Goal: Transaction & Acquisition: Book appointment/travel/reservation

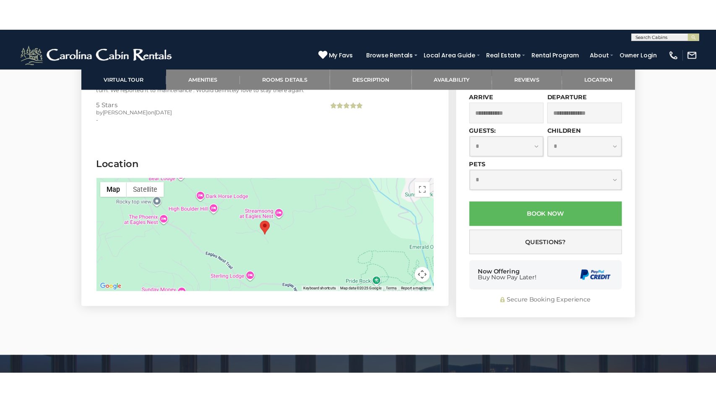
scroll to position [2236, 0]
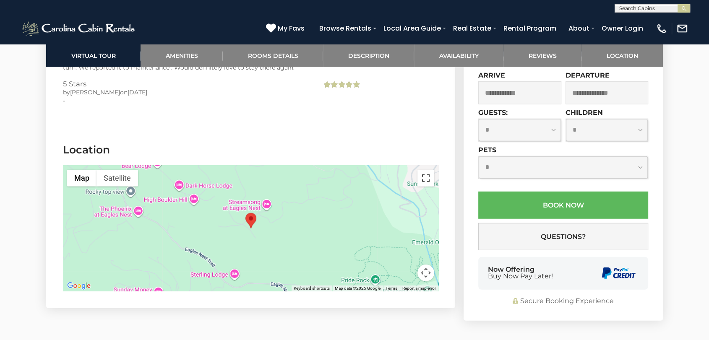
drag, startPoint x: 426, startPoint y: 175, endPoint x: 426, endPoint y: 215, distance: 40.2
click at [426, 175] on button "Toggle fullscreen view" at bounding box center [425, 178] width 17 height 17
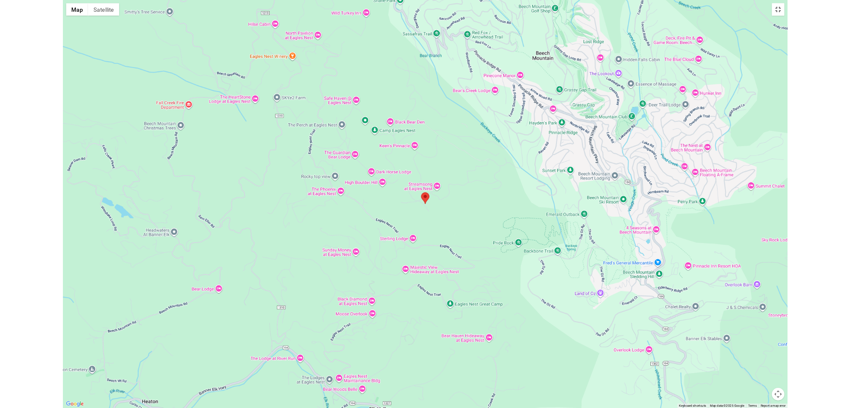
scroll to position [1324, 0]
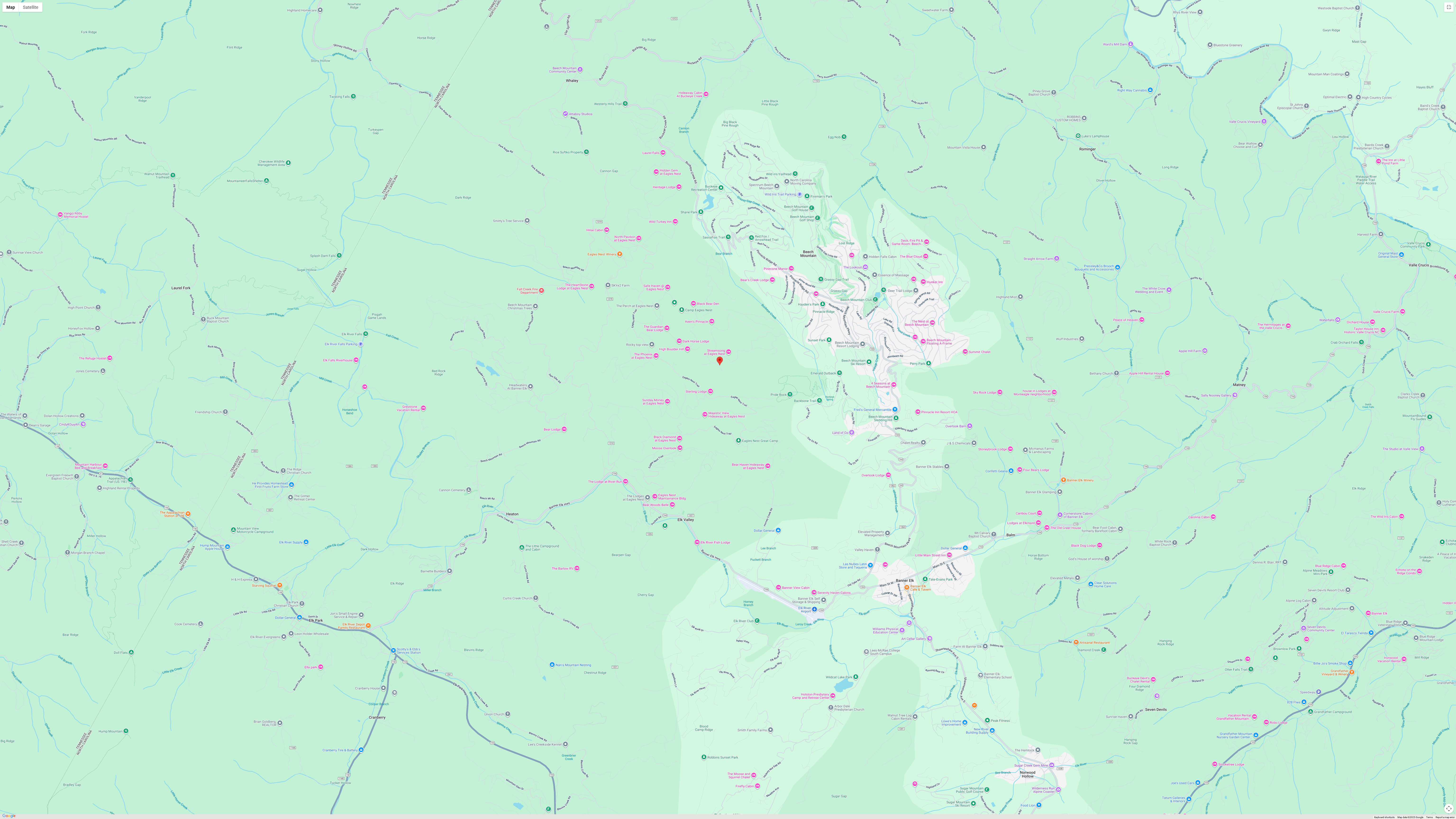
drag, startPoint x: 1007, startPoint y: 657, endPoint x: 983, endPoint y: 543, distance: 116.5
click at [400, 192] on div at bounding box center [728, 409] width 1456 height 819
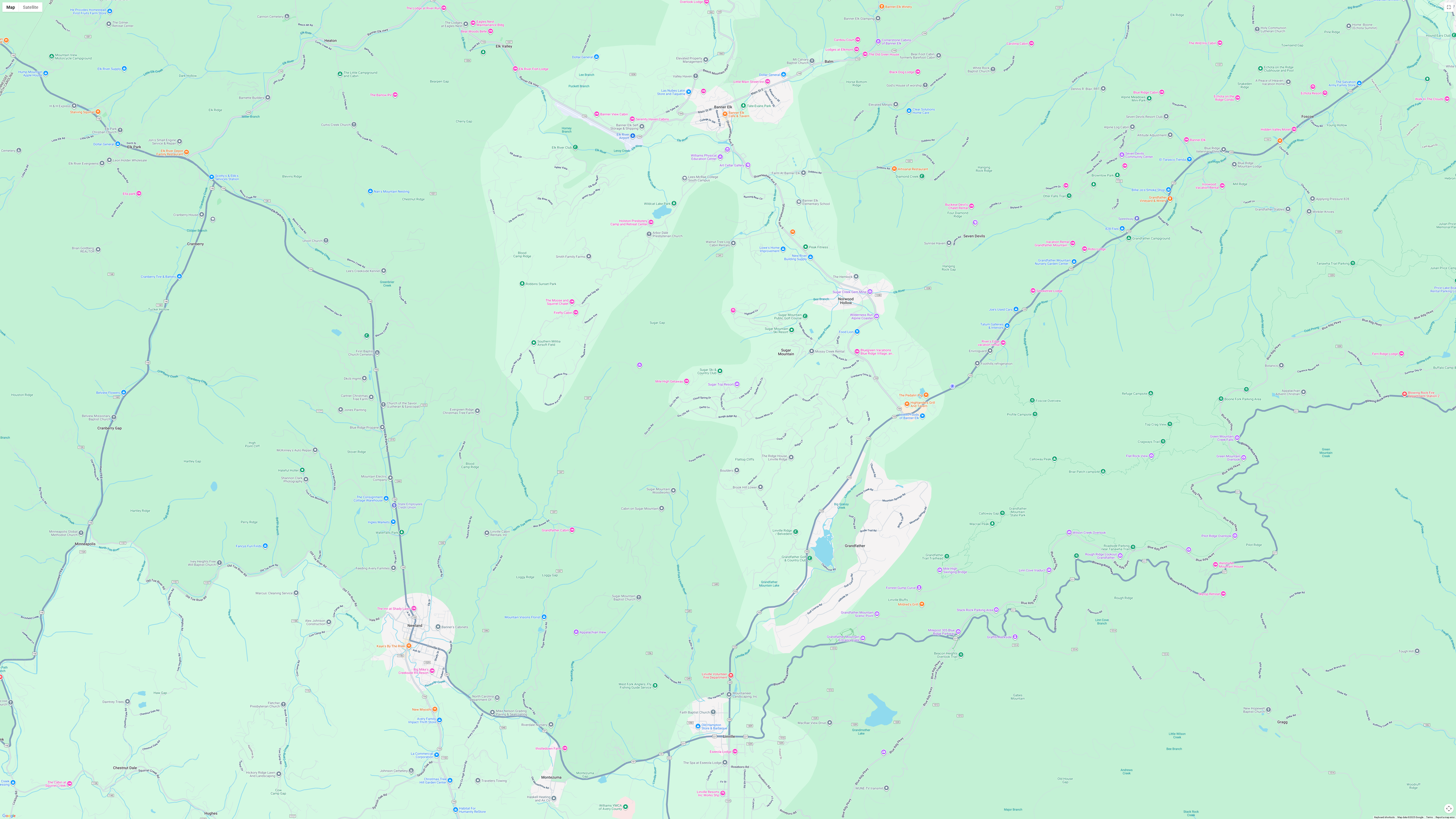
drag, startPoint x: 1053, startPoint y: 511, endPoint x: 905, endPoint y: 151, distance: 389.2
click at [400, 151] on div at bounding box center [728, 409] width 1456 height 819
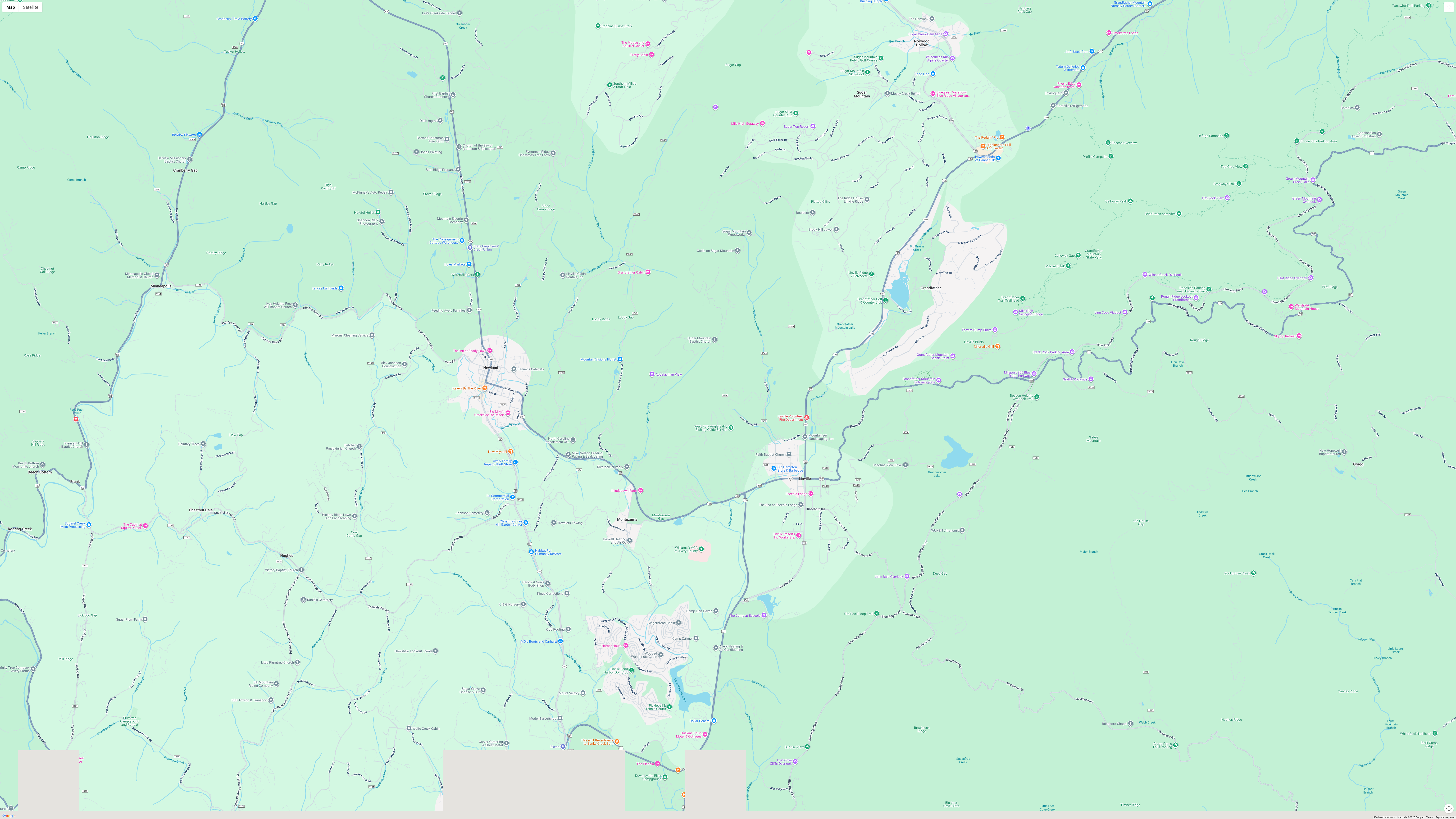
drag, startPoint x: 703, startPoint y: 600, endPoint x: 779, endPoint y: 336, distance: 274.7
click at [400, 192] on div at bounding box center [728, 409] width 1456 height 819
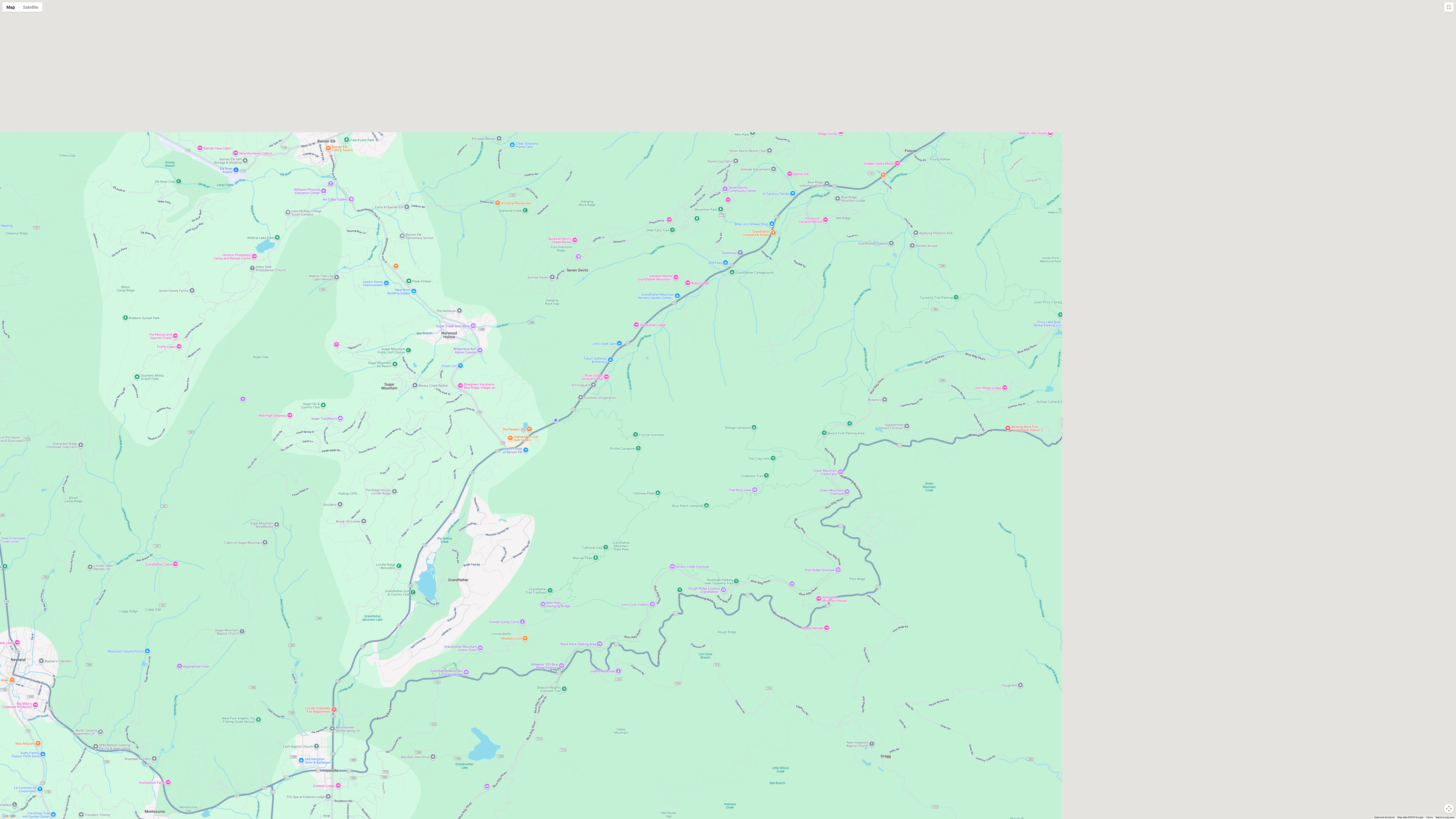
drag, startPoint x: 1086, startPoint y: 266, endPoint x: 584, endPoint y: 565, distance: 584.3
click at [400, 192] on div at bounding box center [728, 409] width 1456 height 819
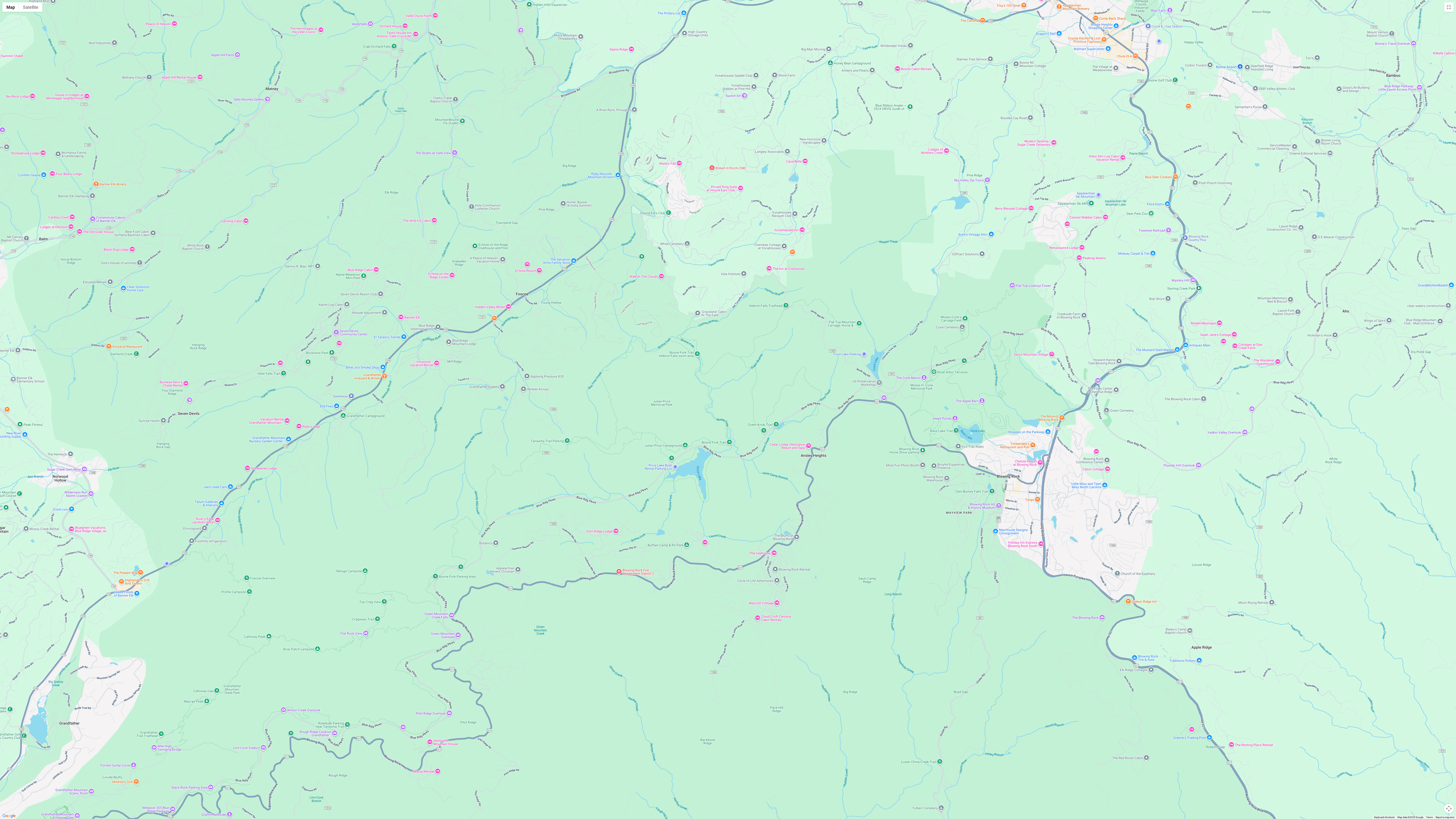
drag, startPoint x: 1096, startPoint y: 320, endPoint x: 744, endPoint y: 435, distance: 370.3
click at [400, 192] on div at bounding box center [728, 409] width 1456 height 819
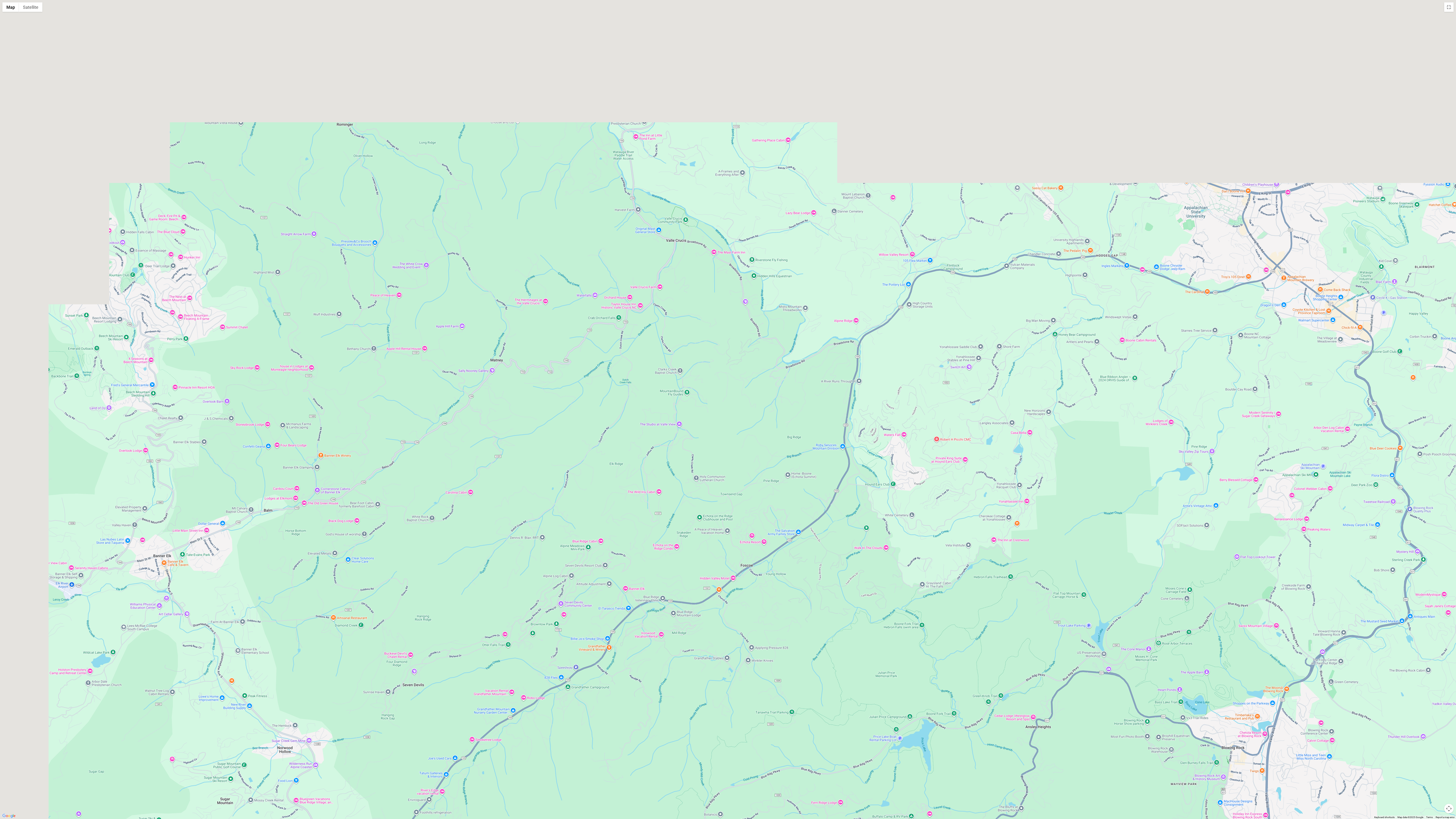
drag, startPoint x: 1067, startPoint y: 347, endPoint x: 1215, endPoint y: 383, distance: 152.3
click at [400, 192] on div at bounding box center [728, 409] width 1456 height 819
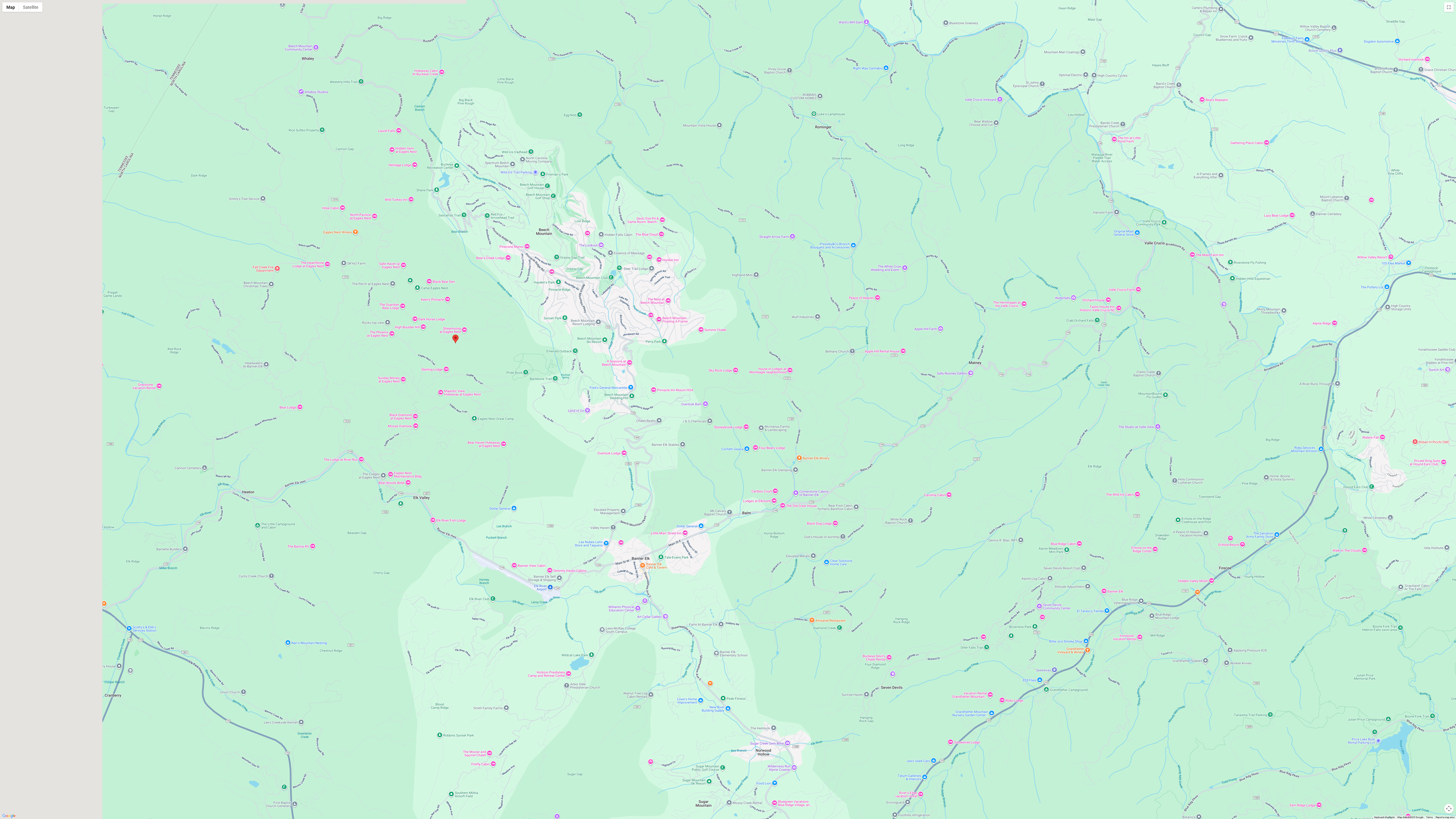
drag, startPoint x: 418, startPoint y: 322, endPoint x: 870, endPoint y: 384, distance: 456.2
click at [400, 192] on div at bounding box center [728, 409] width 1456 height 819
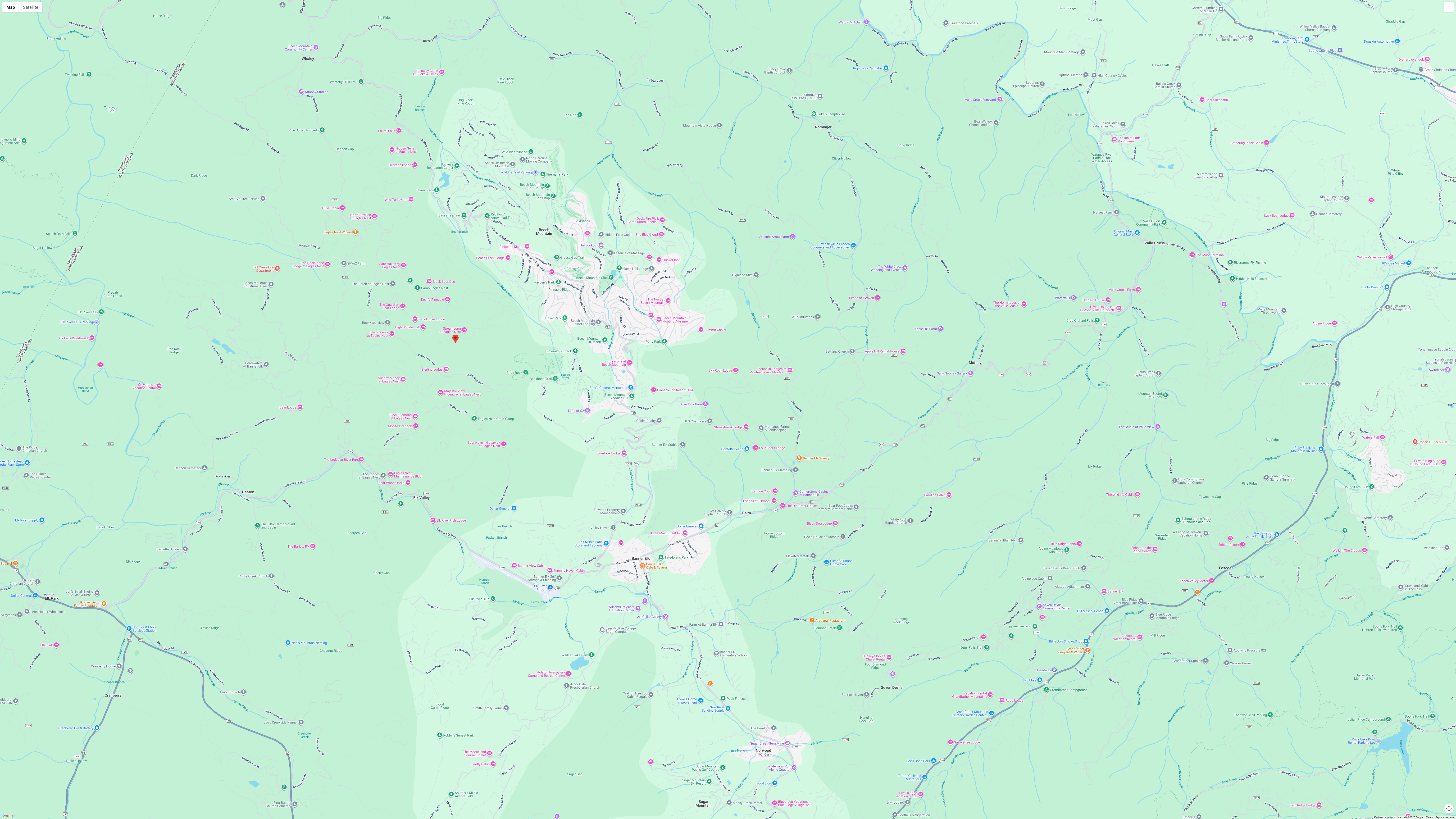
click at [400, 160] on div at bounding box center [728, 409] width 1456 height 819
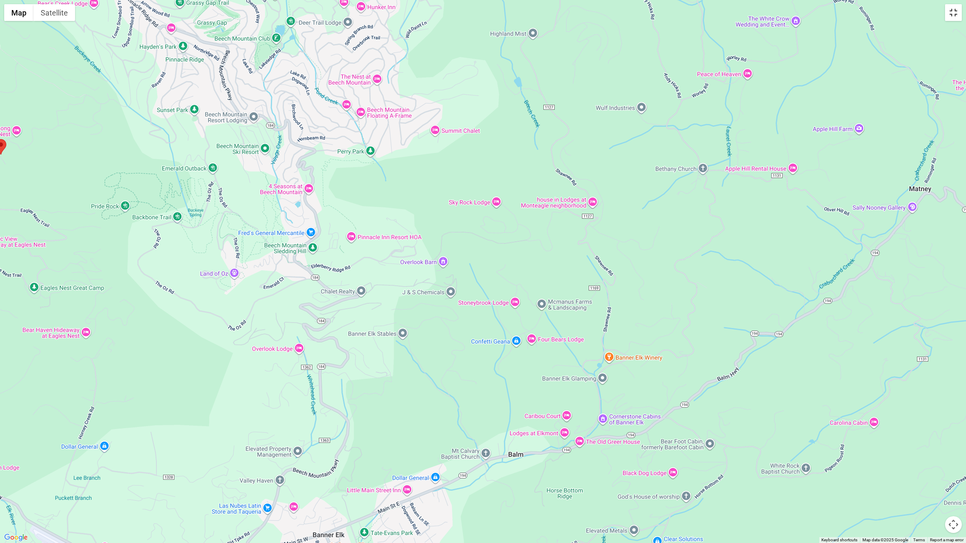
click at [708, 16] on button "Toggle fullscreen view" at bounding box center [953, 12] width 17 height 17
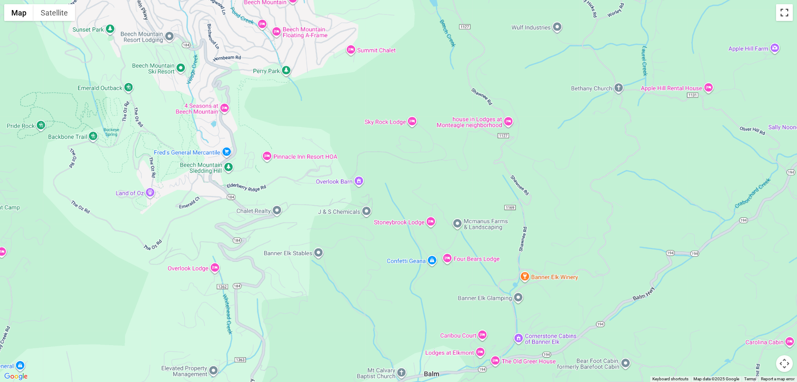
scroll to position [0, 0]
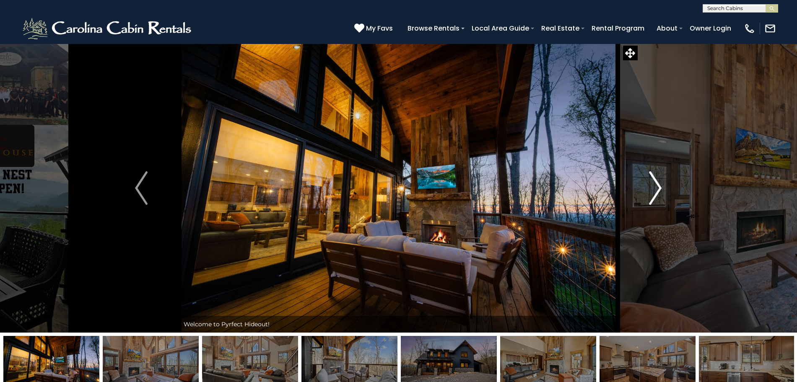
click at [659, 189] on img "Next" at bounding box center [655, 188] width 13 height 34
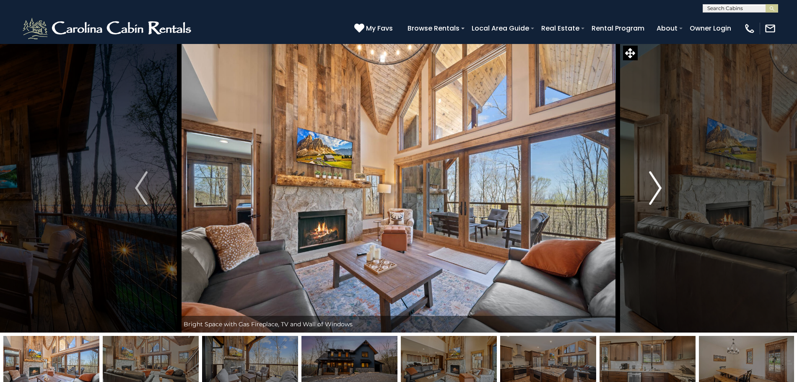
click at [659, 189] on img "Next" at bounding box center [655, 188] width 13 height 34
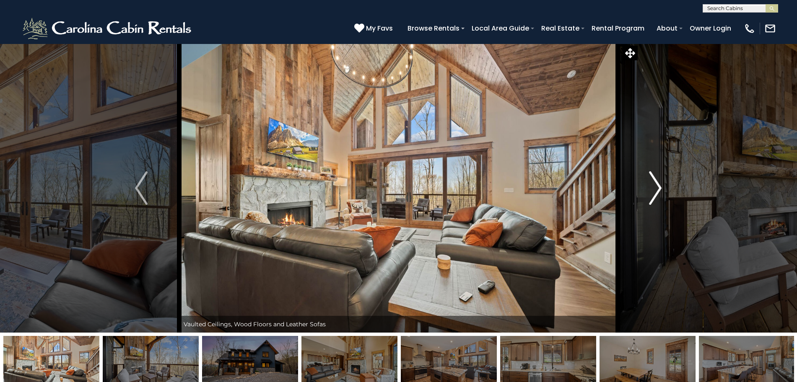
click at [659, 189] on img "Next" at bounding box center [655, 188] width 13 height 34
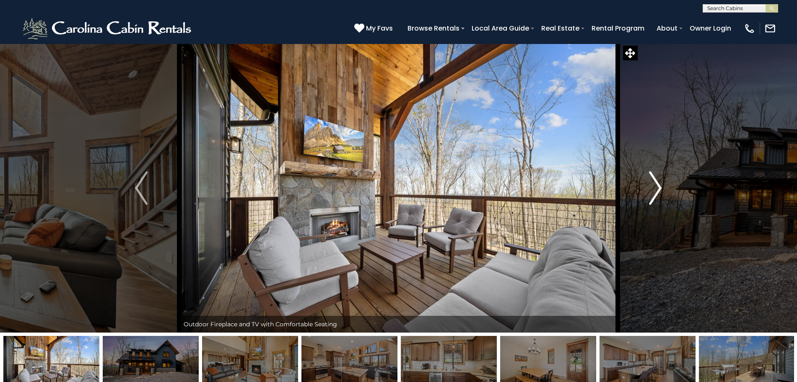
click at [659, 189] on img "Next" at bounding box center [655, 188] width 13 height 34
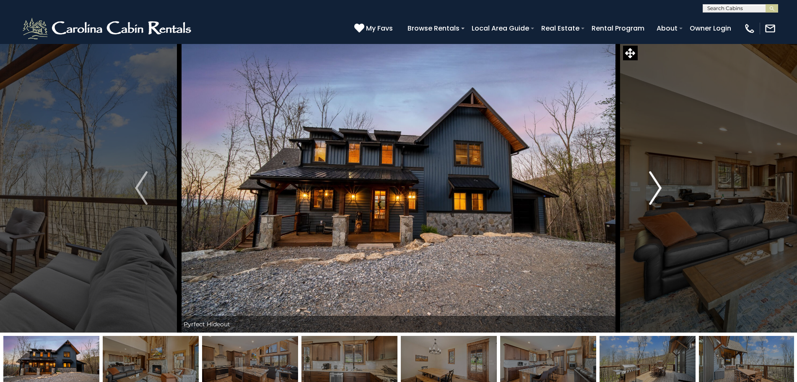
click at [659, 189] on img "Next" at bounding box center [655, 188] width 13 height 34
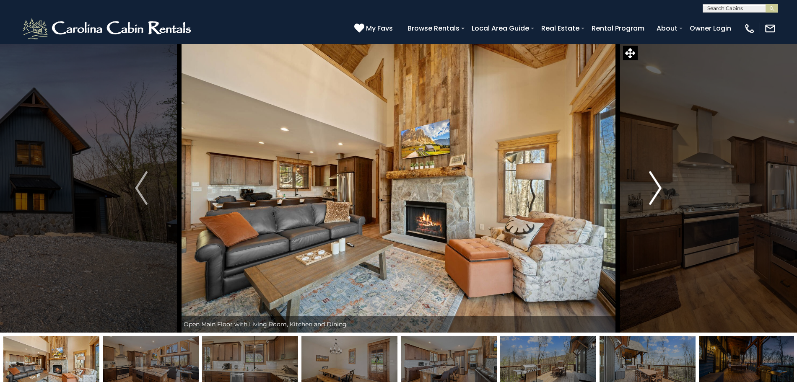
click at [659, 189] on img "Next" at bounding box center [655, 188] width 13 height 34
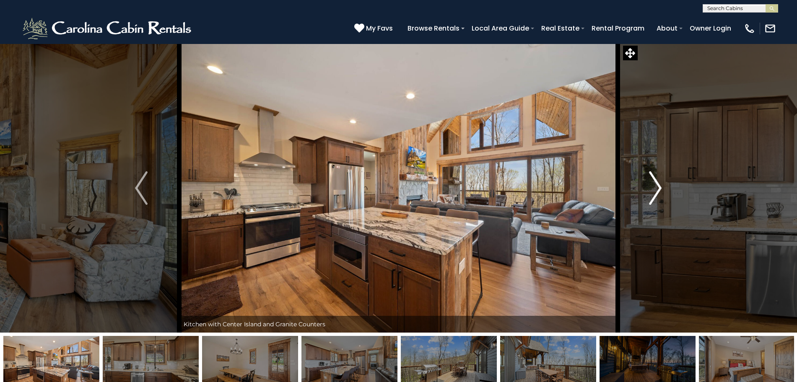
click at [659, 189] on img "Next" at bounding box center [655, 188] width 13 height 34
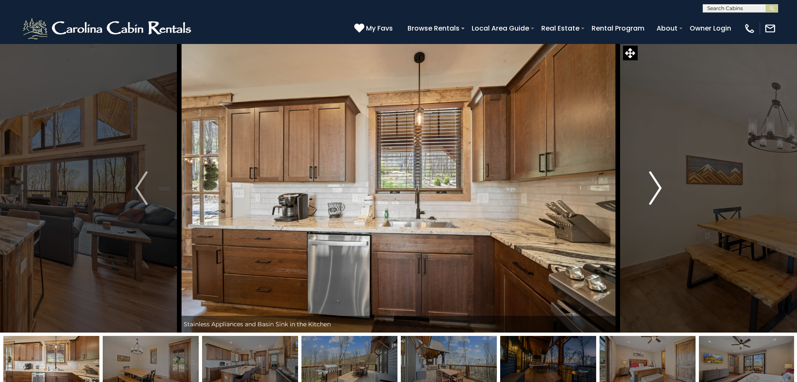
click at [659, 189] on img "Next" at bounding box center [655, 188] width 13 height 34
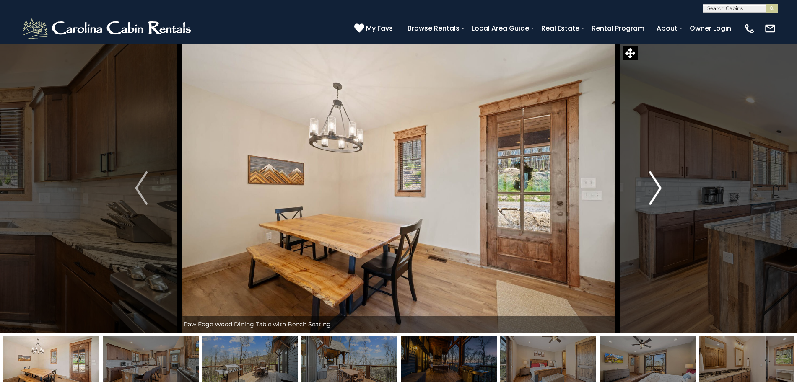
click at [659, 189] on img "Next" at bounding box center [655, 188] width 13 height 34
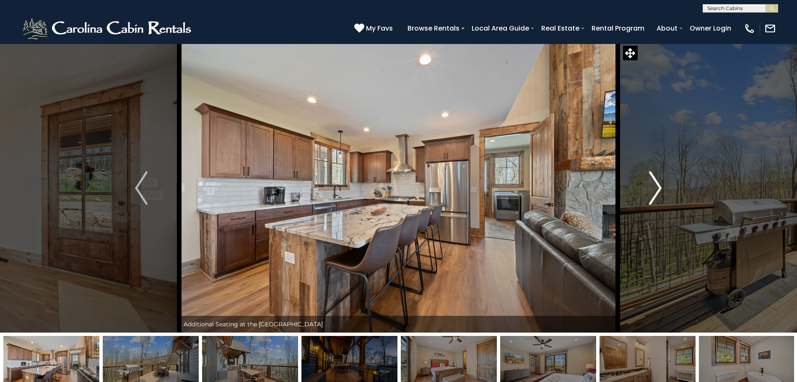
click at [659, 189] on img "Next" at bounding box center [655, 188] width 13 height 34
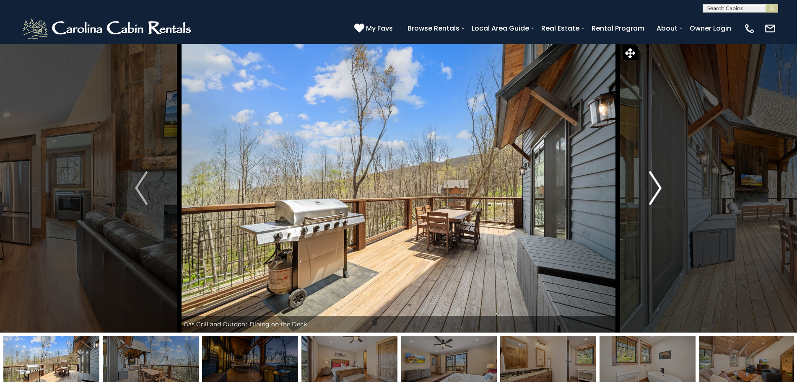
click at [659, 189] on img "Next" at bounding box center [655, 188] width 13 height 34
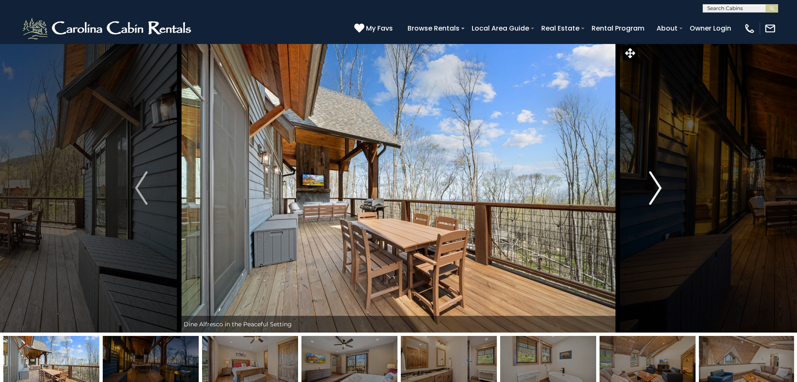
click at [659, 189] on img "Next" at bounding box center [655, 188] width 13 height 34
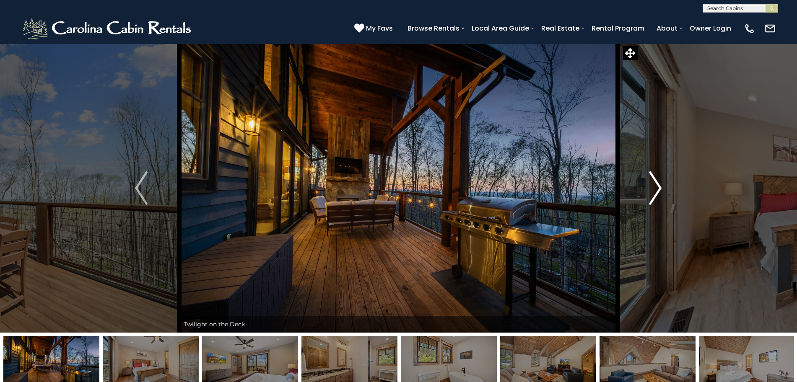
click at [659, 190] on img "Next" at bounding box center [655, 188] width 13 height 34
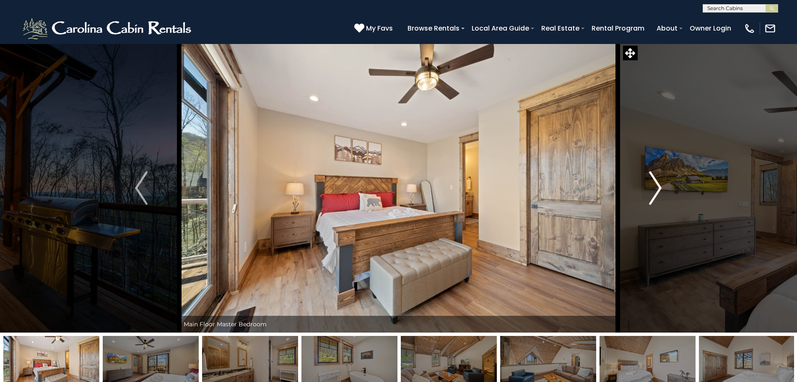
click at [659, 190] on img "Next" at bounding box center [655, 188] width 13 height 34
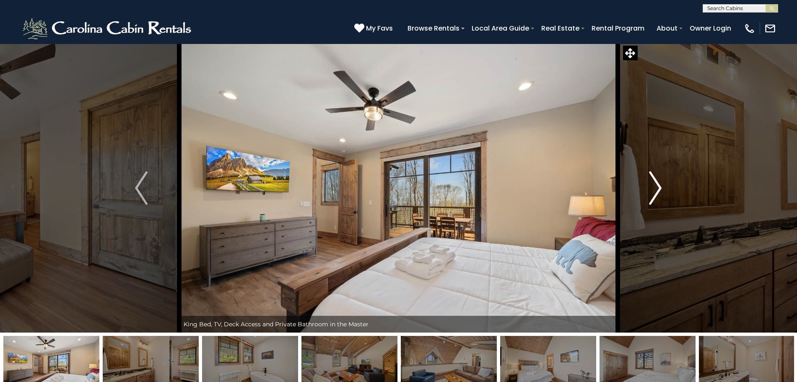
click at [659, 190] on img "Next" at bounding box center [655, 188] width 13 height 34
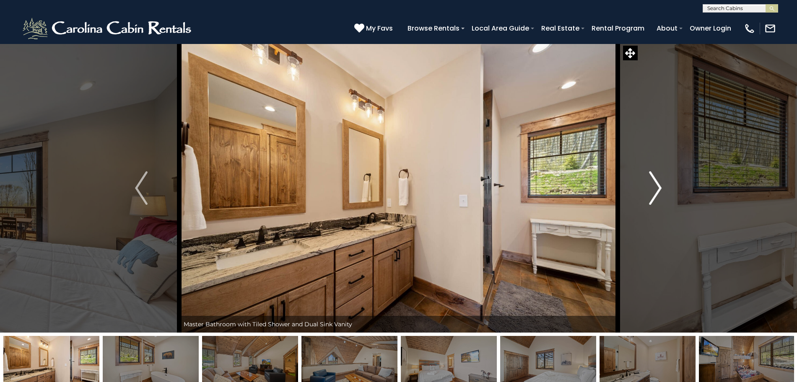
click at [659, 190] on img "Next" at bounding box center [655, 188] width 13 height 34
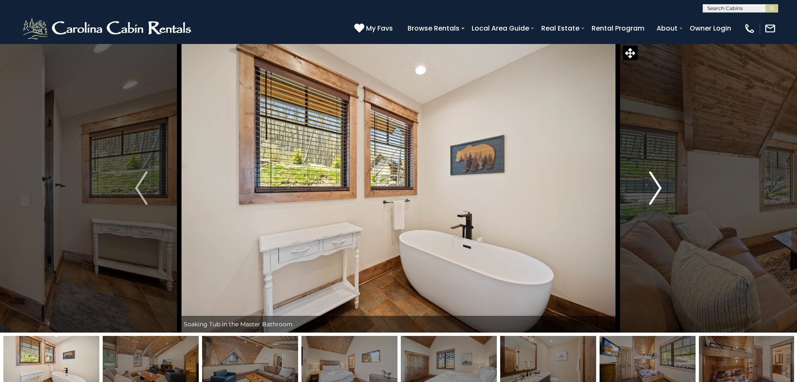
click at [659, 190] on img "Next" at bounding box center [655, 188] width 13 height 34
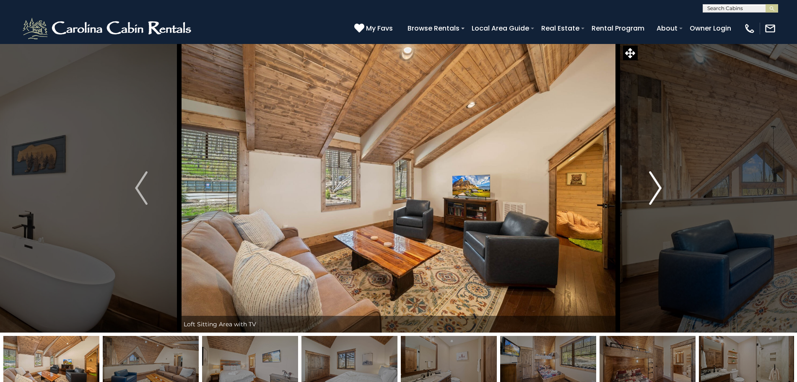
click at [659, 190] on img "Next" at bounding box center [655, 188] width 13 height 34
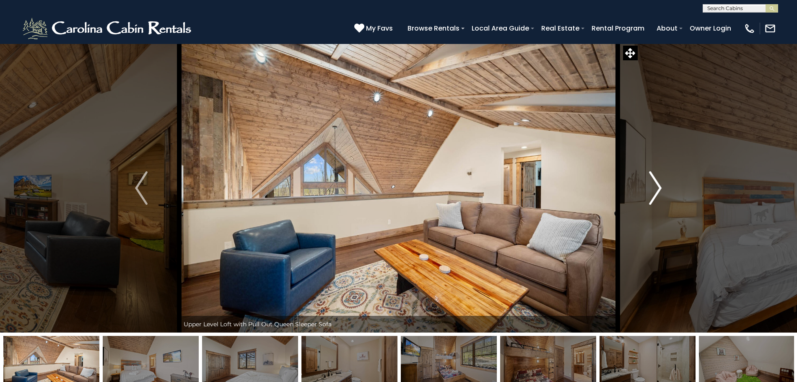
click at [659, 190] on img "Next" at bounding box center [655, 188] width 13 height 34
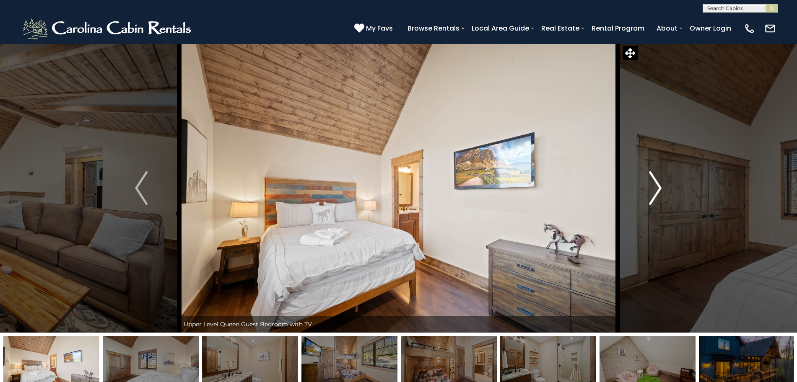
click at [659, 190] on img "Next" at bounding box center [655, 188] width 13 height 34
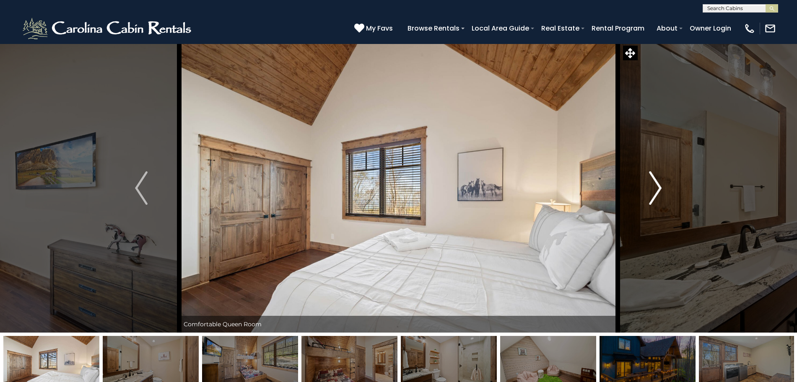
click at [659, 190] on img "Next" at bounding box center [655, 188] width 13 height 34
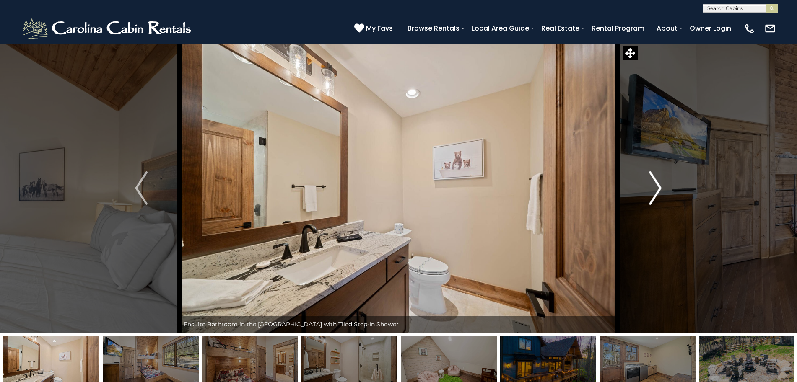
click at [659, 190] on img "Next" at bounding box center [655, 188] width 13 height 34
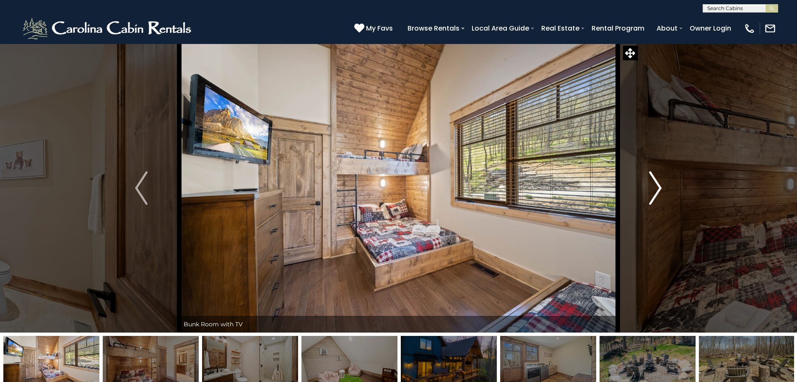
click at [659, 190] on img "Next" at bounding box center [655, 188] width 13 height 34
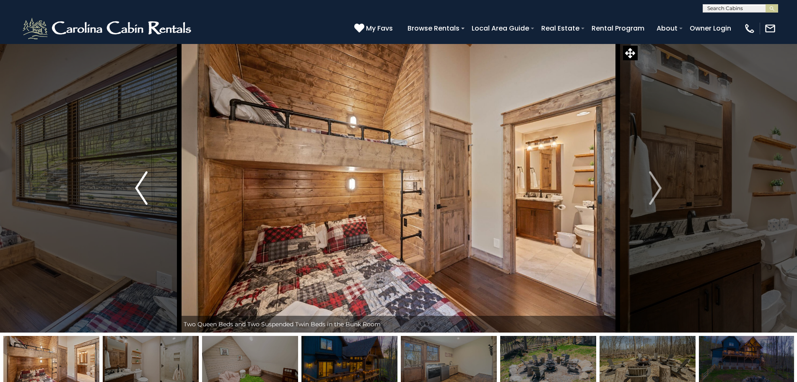
click at [146, 180] on img "Previous" at bounding box center [141, 188] width 13 height 34
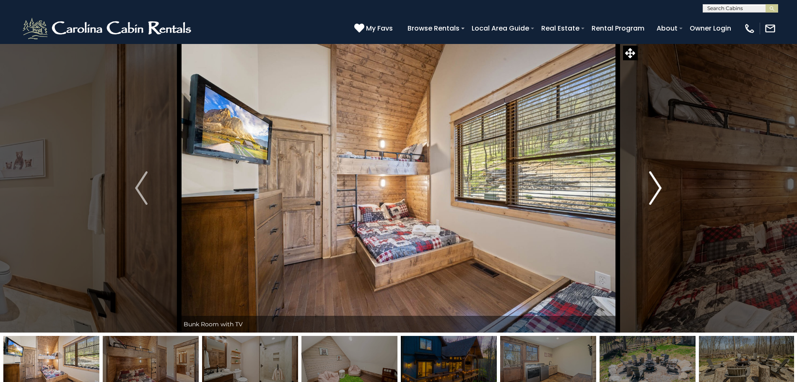
click at [667, 192] on button "Next" at bounding box center [656, 188] width 76 height 289
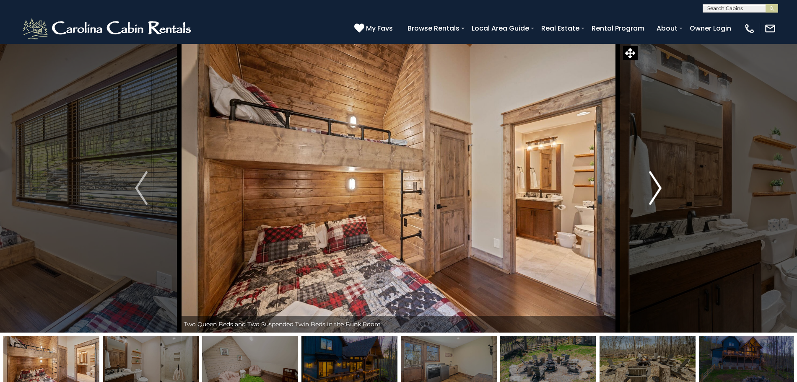
click at [667, 192] on button "Next" at bounding box center [656, 188] width 76 height 289
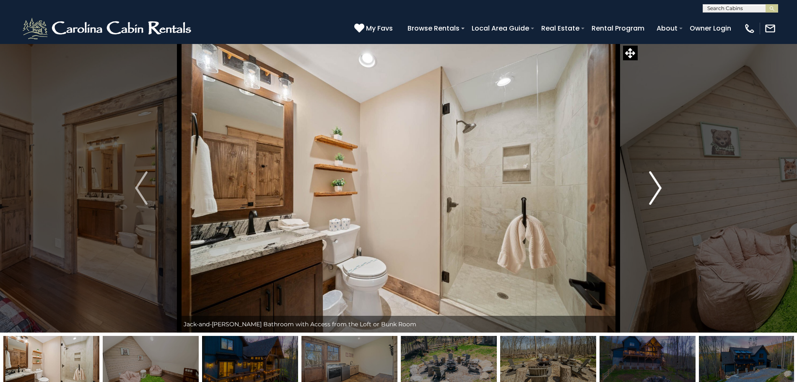
click at [667, 192] on button "Next" at bounding box center [656, 188] width 76 height 289
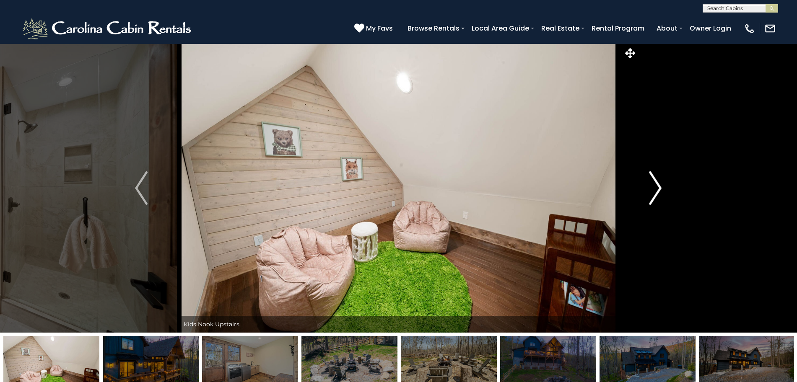
click at [667, 192] on button "Next" at bounding box center [656, 188] width 76 height 289
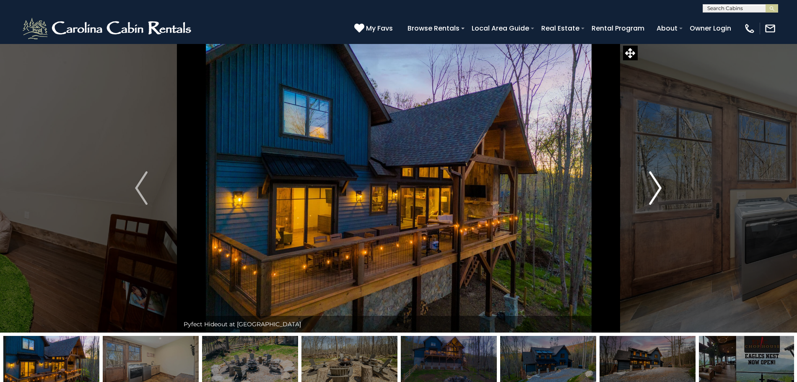
click at [667, 192] on button "Next" at bounding box center [656, 188] width 76 height 289
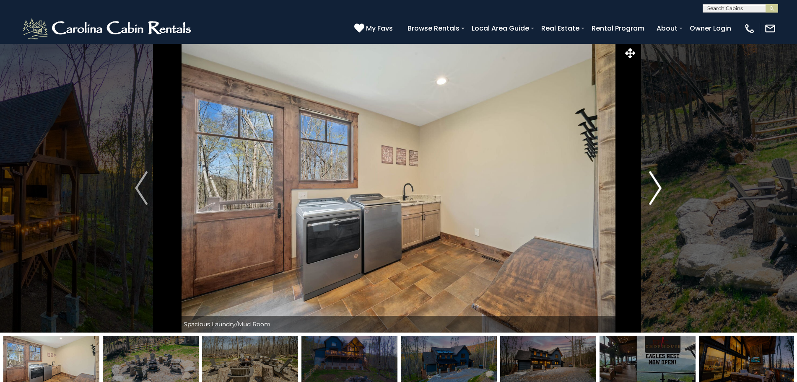
click at [667, 192] on button "Next" at bounding box center [656, 188] width 76 height 289
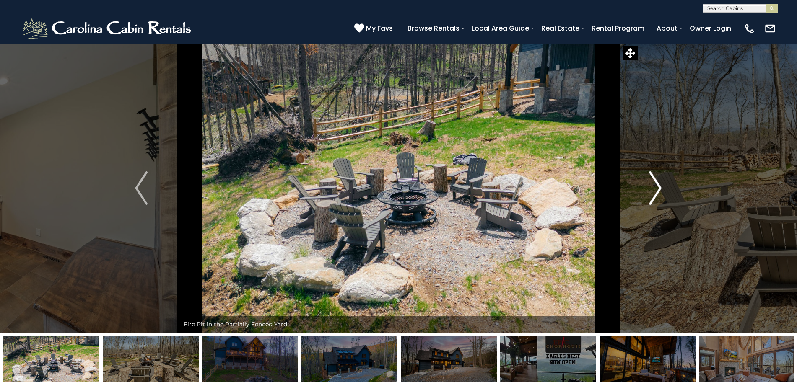
click at [667, 192] on button "Next" at bounding box center [656, 188] width 76 height 289
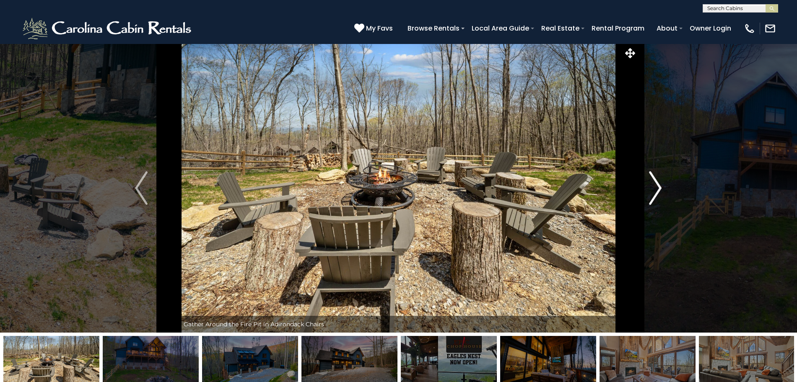
click at [667, 192] on button "Next" at bounding box center [656, 188] width 76 height 289
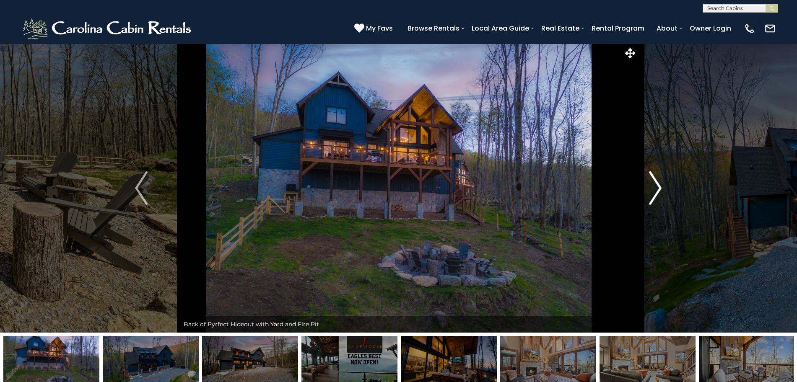
click at [667, 192] on button "Next" at bounding box center [656, 188] width 76 height 289
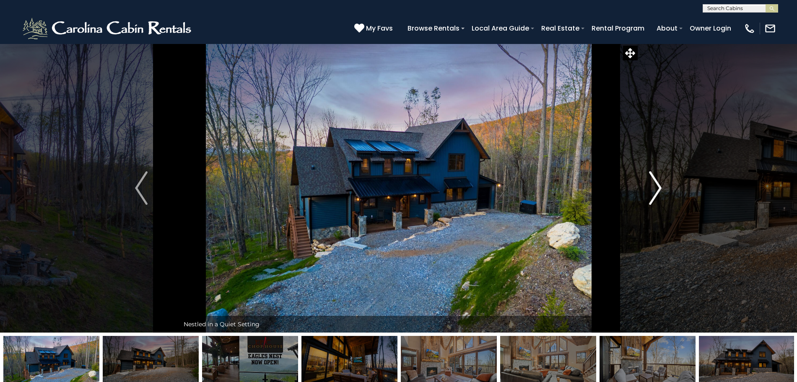
click at [667, 192] on button "Next" at bounding box center [656, 188] width 76 height 289
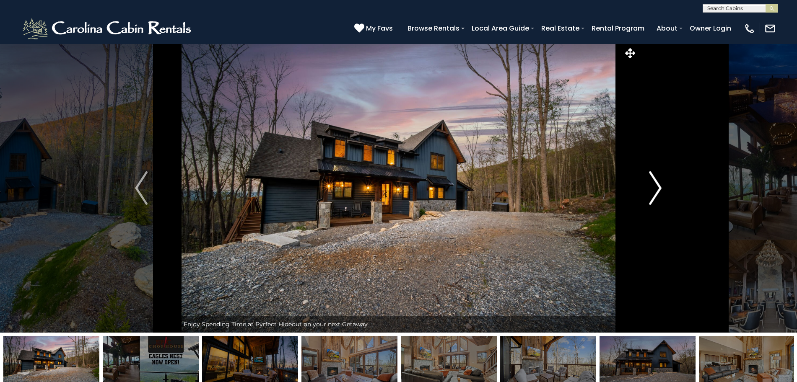
click at [667, 192] on button "Next" at bounding box center [656, 188] width 76 height 289
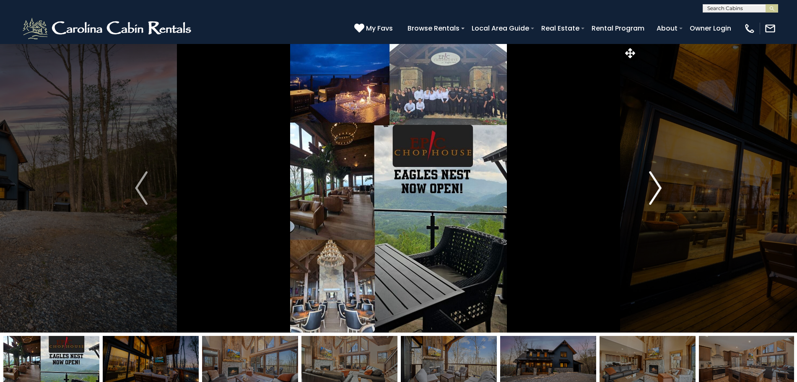
click at [667, 192] on button "Next" at bounding box center [656, 188] width 76 height 289
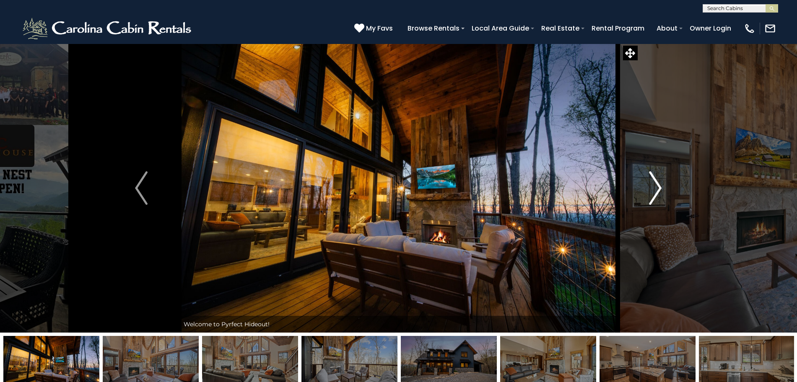
click at [667, 192] on button "Next" at bounding box center [656, 188] width 76 height 289
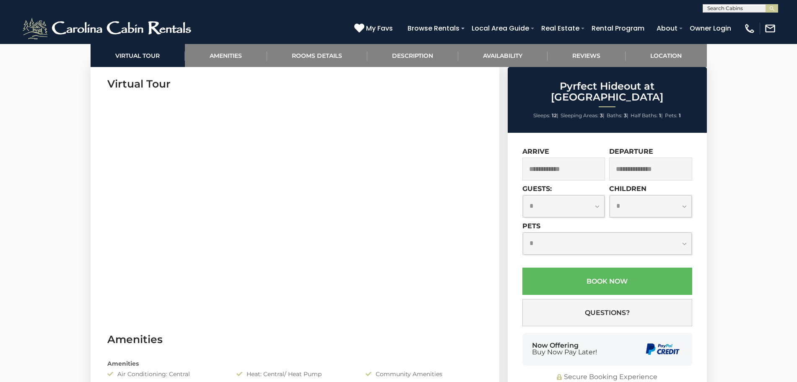
scroll to position [367, 0]
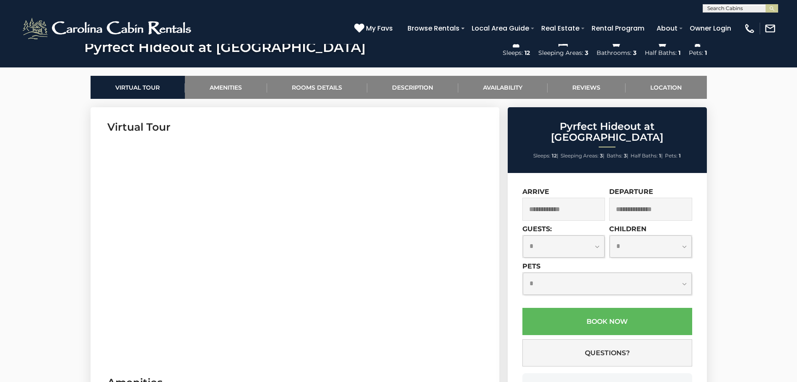
click at [578, 198] on input "text" at bounding box center [563, 209] width 83 height 23
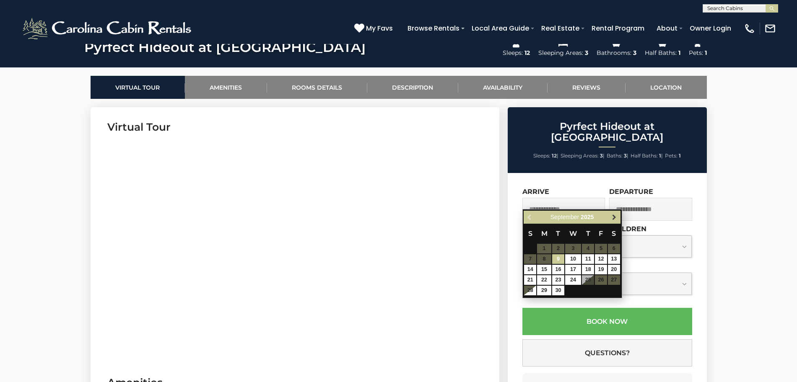
click at [615, 216] on span "Next" at bounding box center [614, 217] width 7 height 7
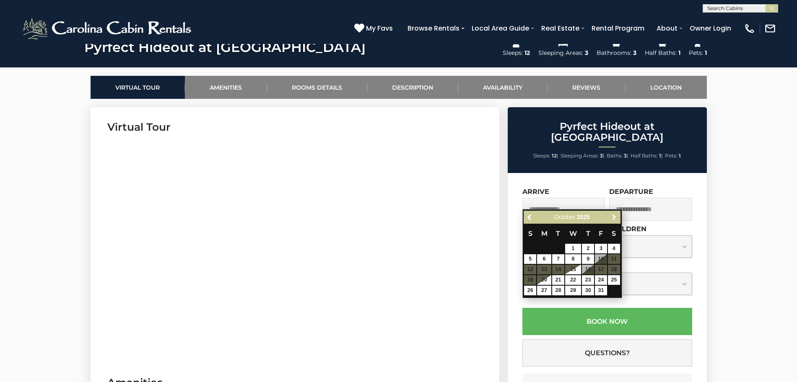
click at [615, 216] on span "Next" at bounding box center [614, 217] width 7 height 7
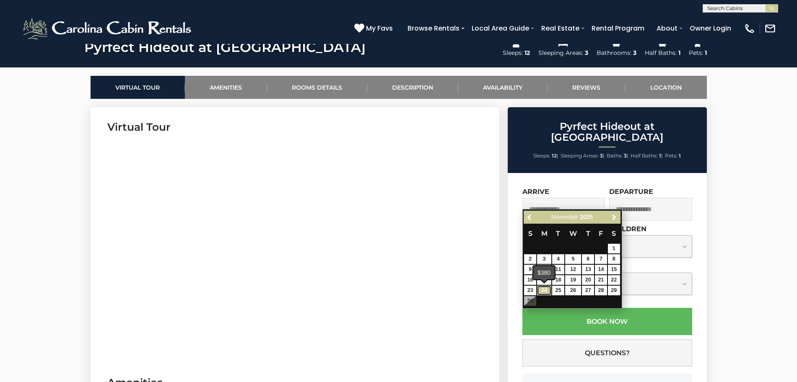
click at [543, 289] on link "24" at bounding box center [544, 291] width 14 height 10
type input "**********"
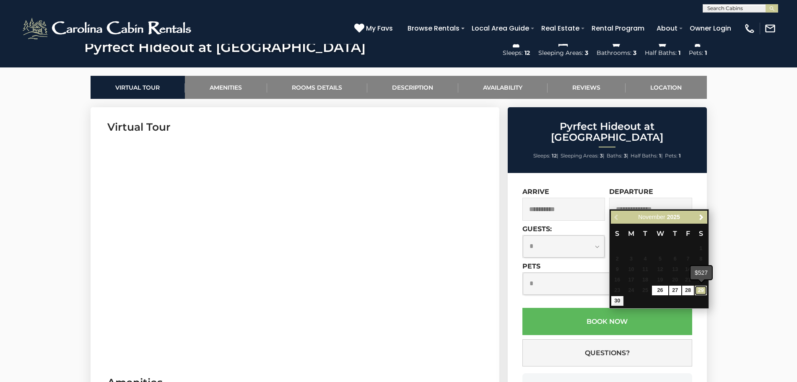
click at [704, 290] on link "29" at bounding box center [701, 291] width 12 height 10
type input "**********"
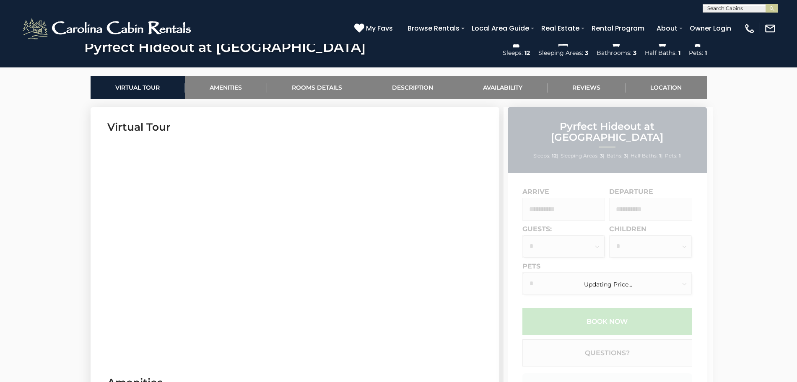
scroll to position [419, 0]
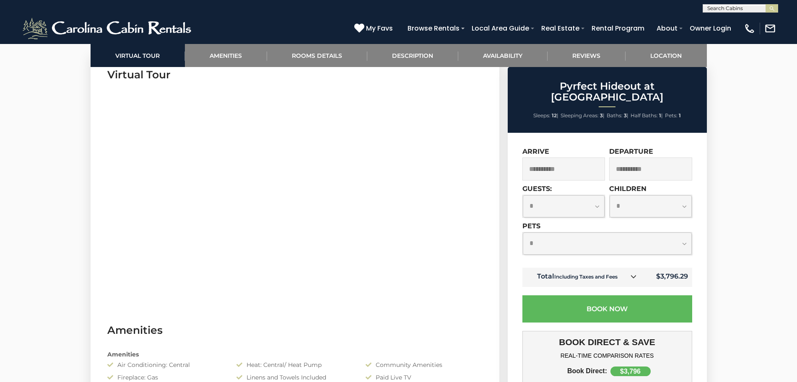
click at [597, 197] on select "**********" at bounding box center [564, 206] width 82 height 22
select select "*"
click at [523, 195] on select "**********" at bounding box center [564, 206] width 82 height 22
click at [652, 204] on select "**********" at bounding box center [651, 206] width 82 height 22
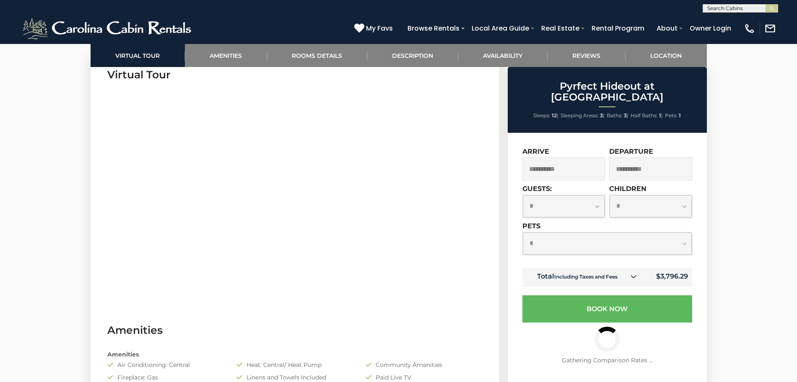
select select "*"
click at [610, 195] on select "**********" at bounding box center [651, 206] width 82 height 22
click at [655, 233] on select "**********" at bounding box center [607, 244] width 169 height 22
select select "*"
click at [523, 233] on select "**********" at bounding box center [607, 244] width 169 height 22
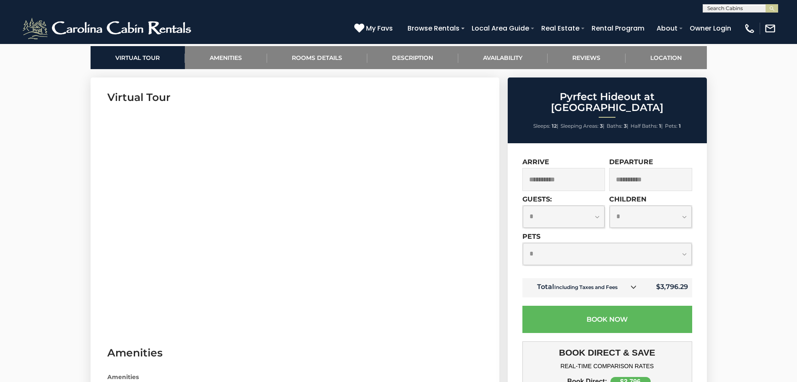
scroll to position [367, 0]
